Goal: Task Accomplishment & Management: Complete application form

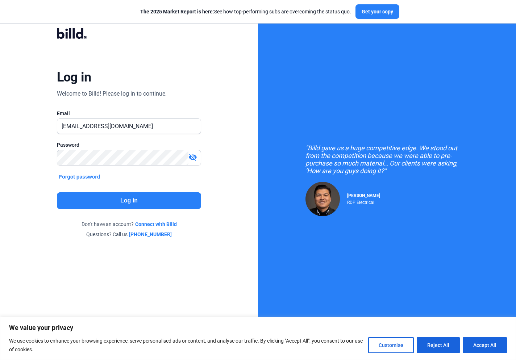
click at [102, 128] on input "[EMAIL_ADDRESS][DOMAIN_NAME]" at bounding box center [129, 126] width 144 height 15
type input "[PERSON_NAME][EMAIL_ADDRESS][DOMAIN_NAME]"
click at [195, 158] on mat-icon "visibility_off" at bounding box center [193, 157] width 9 height 9
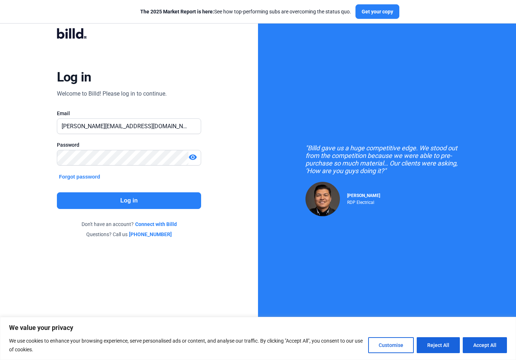
click at [149, 199] on button "Log in" at bounding box center [129, 200] width 145 height 17
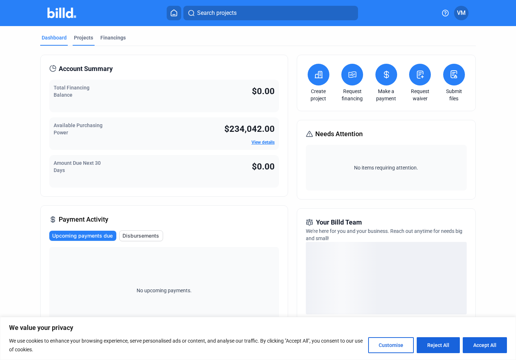
click at [88, 37] on div "Projects" at bounding box center [83, 37] width 19 height 7
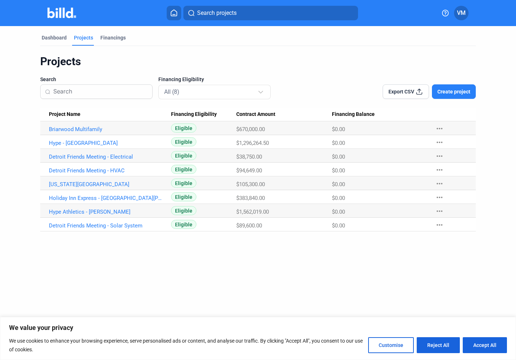
click at [448, 93] on span "Create project" at bounding box center [454, 91] width 33 height 7
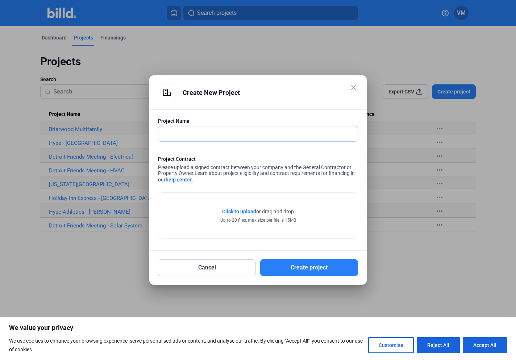
click at [207, 131] on input "text" at bounding box center [257, 134] width 199 height 15
click at [211, 131] on input "text" at bounding box center [253, 134] width 191 height 15
type input "[PERSON_NAME]-Frontier HS-[GEOGRAPHIC_DATA]"
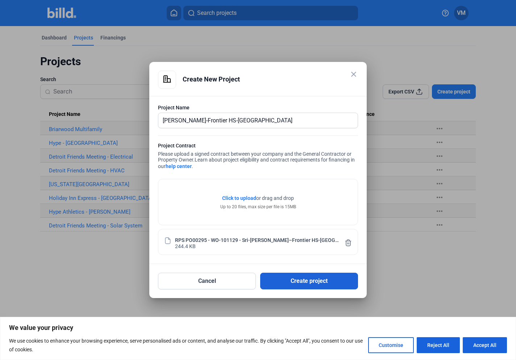
click at [306, 282] on button "Create project" at bounding box center [309, 281] width 98 height 17
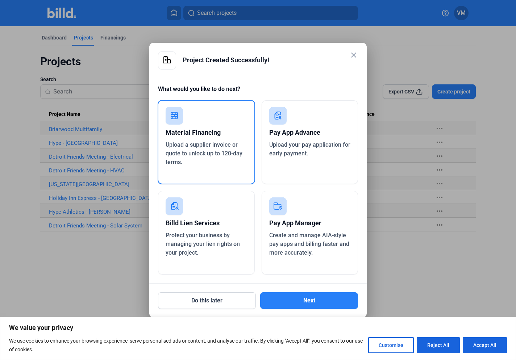
click at [216, 150] on span "Upload a supplier invoice or quote to unlock up to 120-day terms." at bounding box center [204, 153] width 77 height 24
click at [315, 302] on button "Next" at bounding box center [309, 301] width 98 height 17
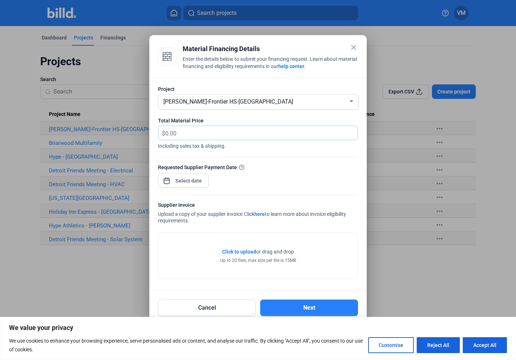
click at [218, 133] on input "text" at bounding box center [257, 133] width 184 height 14
click at [218, 133] on input "text" at bounding box center [261, 133] width 192 height 14
click at [217, 130] on input "3,0000" at bounding box center [261, 133] width 192 height 14
type input "30,000"
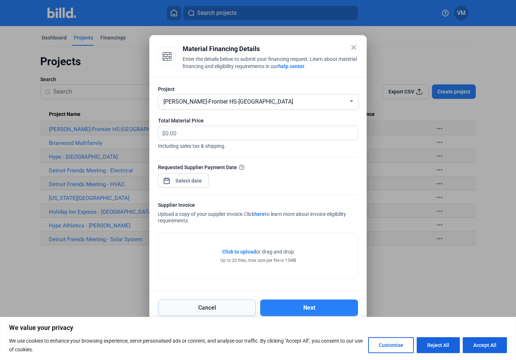
click at [224, 310] on button "Cancel" at bounding box center [207, 308] width 98 height 17
